Goal: Task Accomplishment & Management: Use online tool/utility

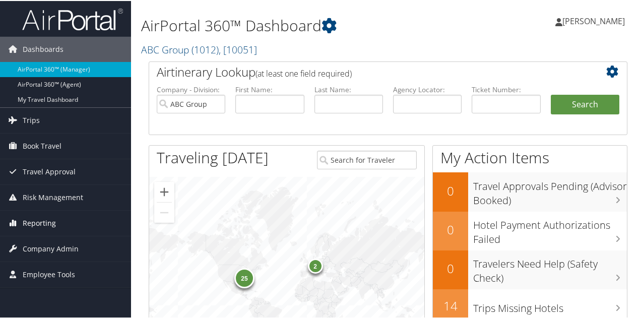
click at [33, 224] on span "Reporting" at bounding box center [39, 222] width 33 height 25
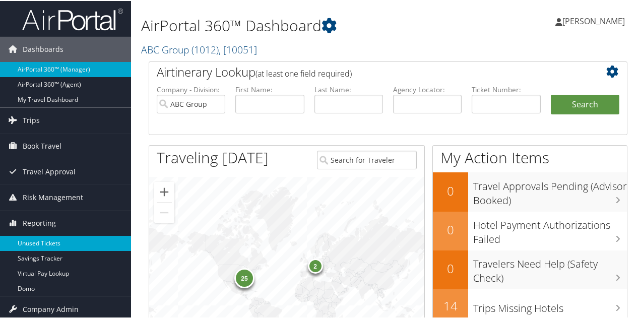
click at [42, 236] on link "Unused Tickets" at bounding box center [65, 242] width 131 height 15
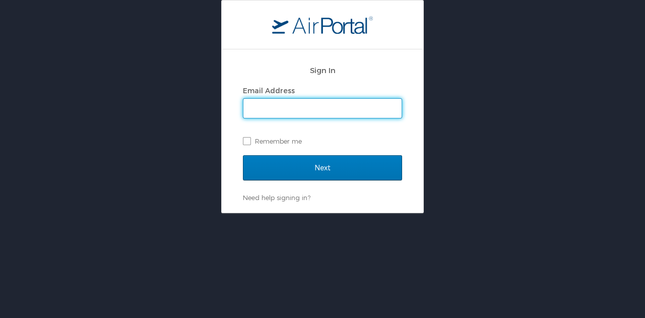
type input "lfuller@hmhf.com"
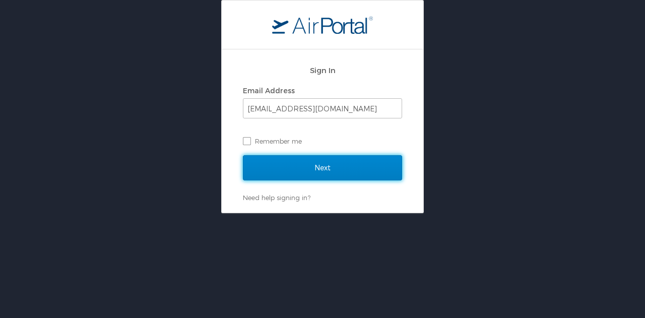
click at [329, 167] on input "Next" at bounding box center [322, 167] width 159 height 25
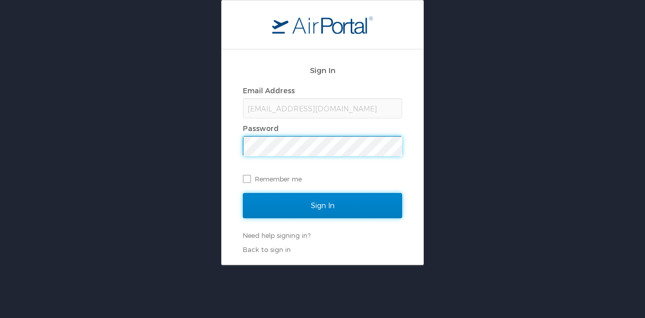
click at [327, 203] on input "Sign In" at bounding box center [322, 205] width 159 height 25
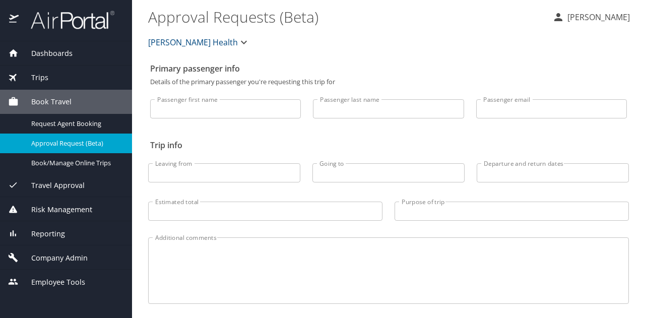
select select "US"
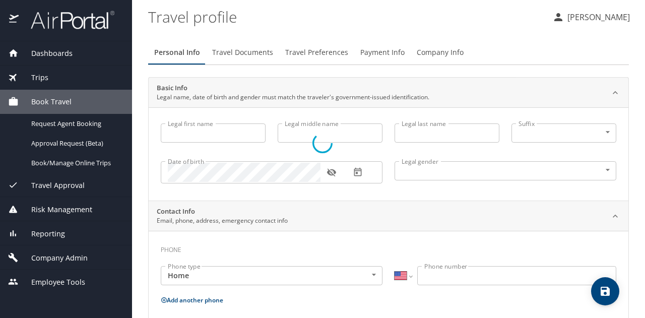
type input "Lori"
type input "Fuller"
type input "Female"
select select "US"
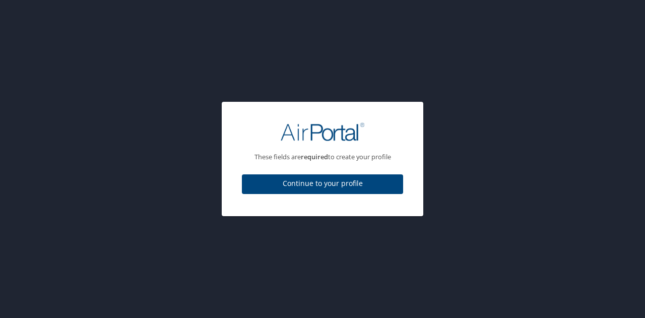
click at [351, 194] on button "Continue to your profile" at bounding box center [322, 184] width 161 height 20
select select "US"
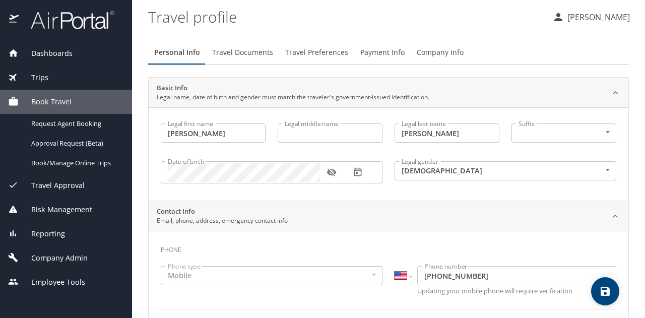
click at [63, 236] on span "Reporting" at bounding box center [42, 233] width 46 height 11
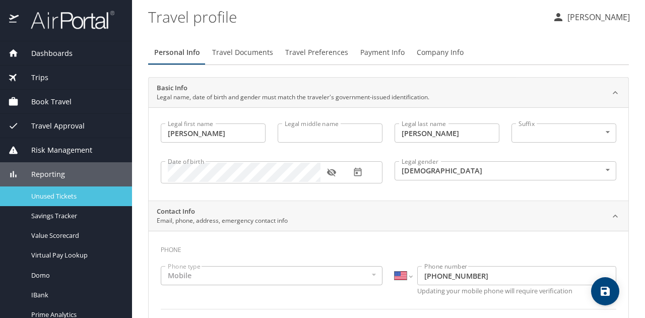
click at [61, 192] on span "Unused Tickets" at bounding box center [75, 197] width 89 height 10
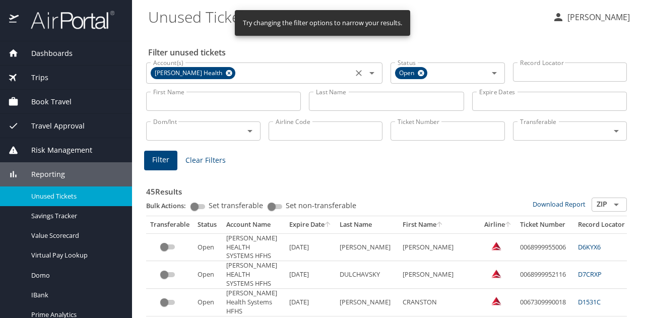
click at [226, 71] on icon at bounding box center [229, 73] width 7 height 7
click at [418, 76] on icon at bounding box center [421, 73] width 7 height 7
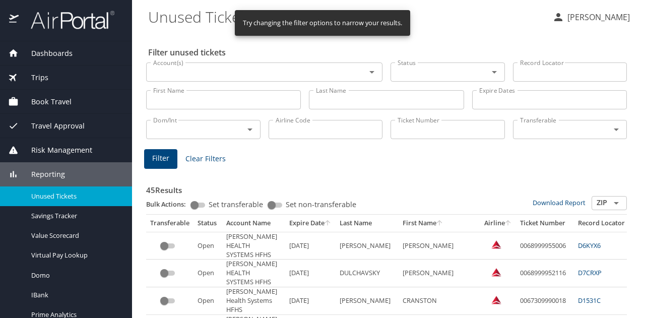
click at [409, 134] on input "Ticket Number" at bounding box center [448, 129] width 114 height 19
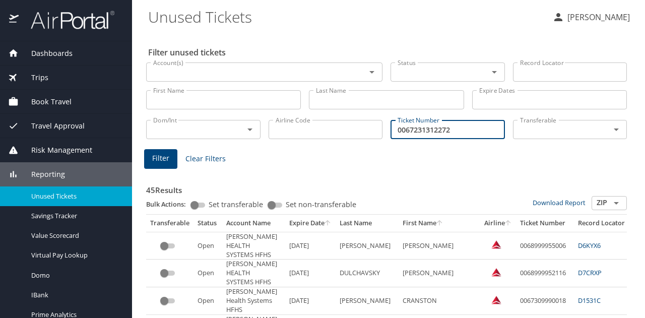
type input "0067231312272"
click at [161, 157] on span "Filter" at bounding box center [160, 158] width 17 height 13
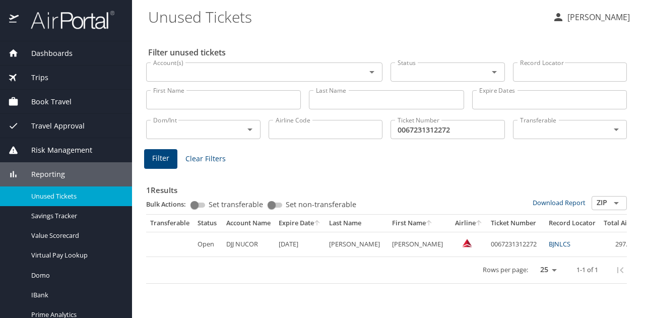
scroll to position [0, 63]
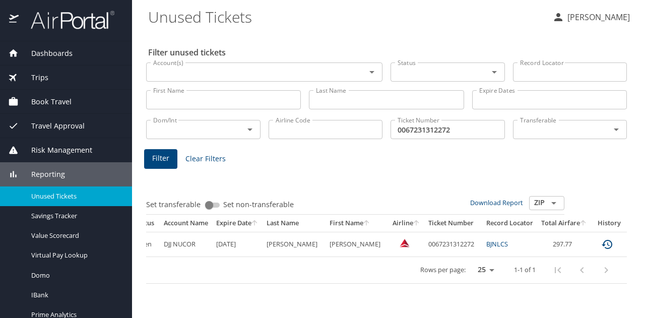
click at [632, 248] on icon "expand row" at bounding box center [638, 244] width 12 height 12
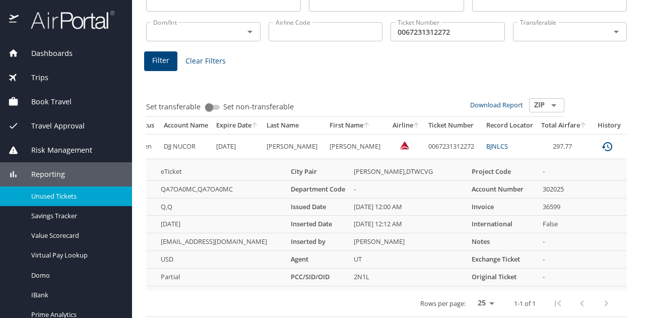
scroll to position [116, 0]
